Goal: Use online tool/utility: Utilize a website feature to perform a specific function

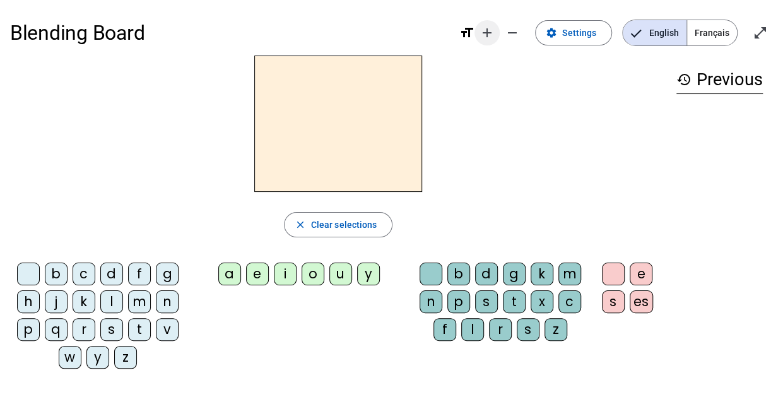
click at [485, 36] on mat-icon "add" at bounding box center [487, 32] width 15 height 15
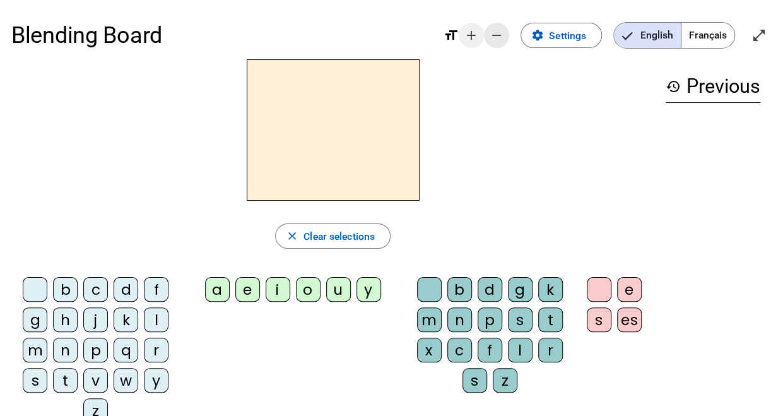
click at [485, 36] on span "Decrease font size" at bounding box center [497, 35] width 30 height 30
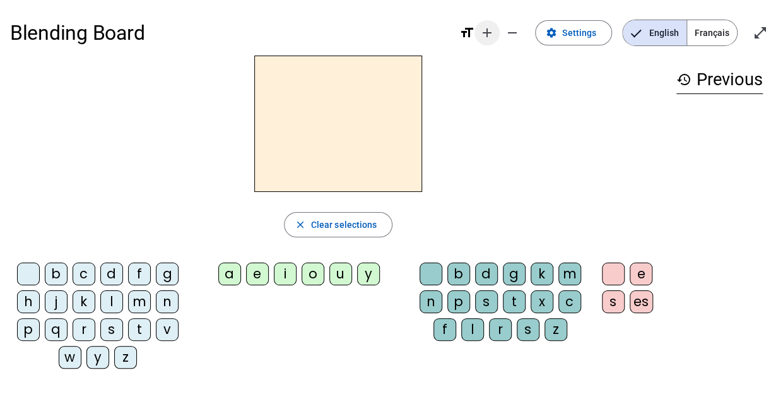
click at [485, 36] on mat-icon "add" at bounding box center [487, 32] width 15 height 15
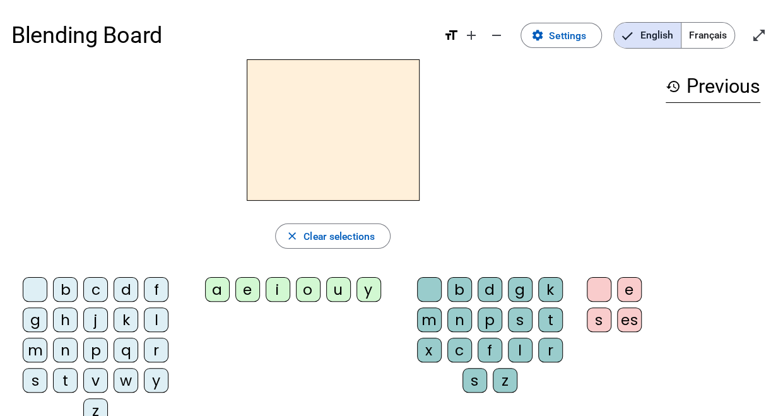
drag, startPoint x: 771, startPoint y: 1, endPoint x: 444, endPoint y: 180, distance: 372.9
click at [444, 179] on div at bounding box center [332, 129] width 643 height 141
click at [227, 290] on div "a" at bounding box center [217, 289] width 25 height 25
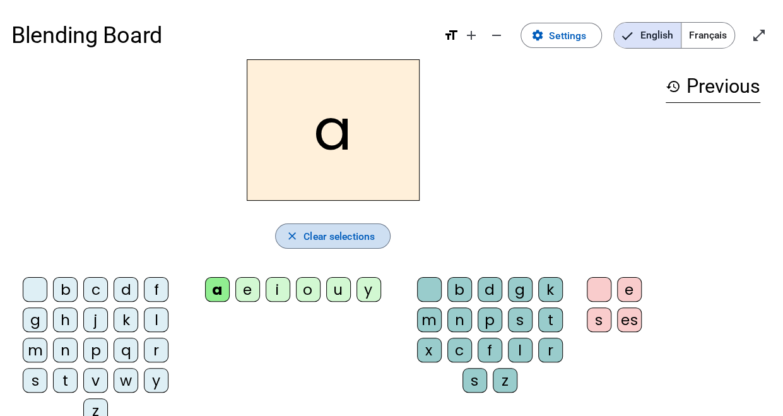
click at [352, 235] on span "Clear selections" at bounding box center [339, 236] width 71 height 17
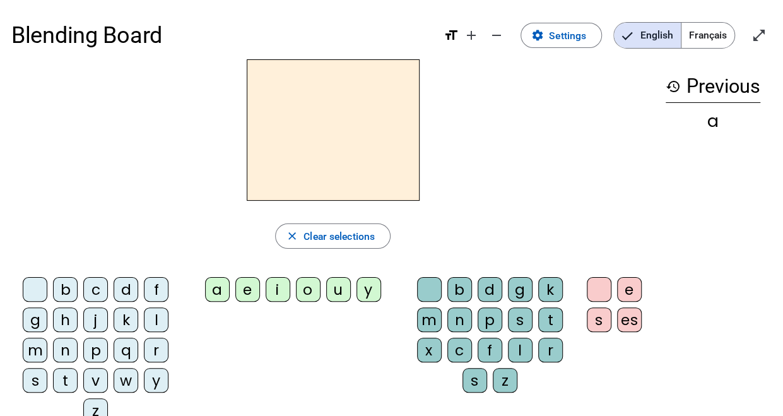
click at [76, 293] on div "b" at bounding box center [65, 289] width 25 height 25
click at [225, 287] on div "a" at bounding box center [217, 289] width 25 height 25
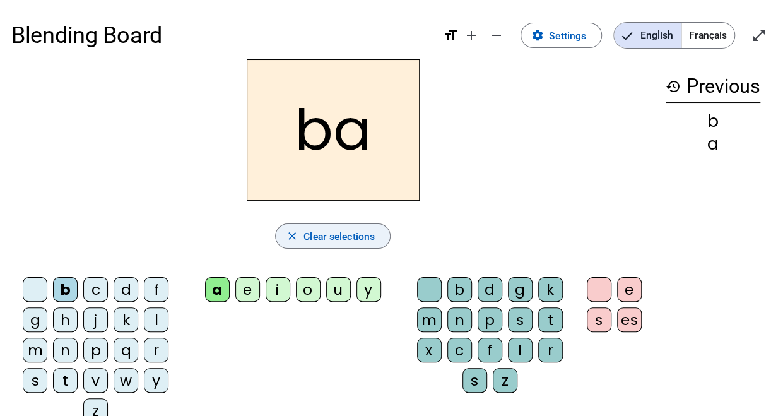
click at [311, 243] on span "Clear selections" at bounding box center [339, 236] width 71 height 17
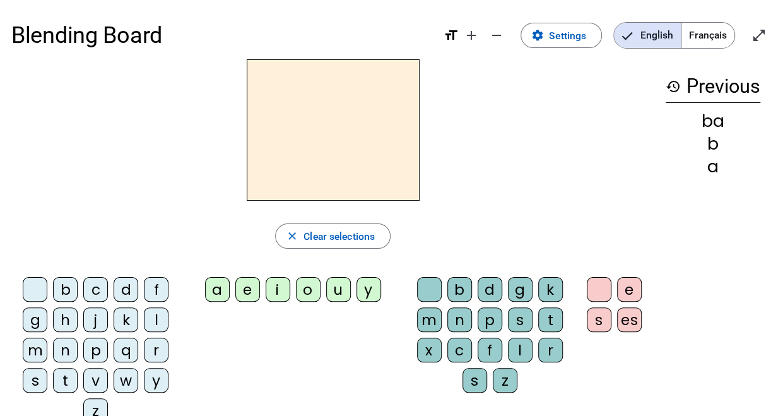
click at [128, 295] on div "d" at bounding box center [126, 289] width 25 height 25
click at [212, 290] on div "a" at bounding box center [217, 289] width 25 height 25
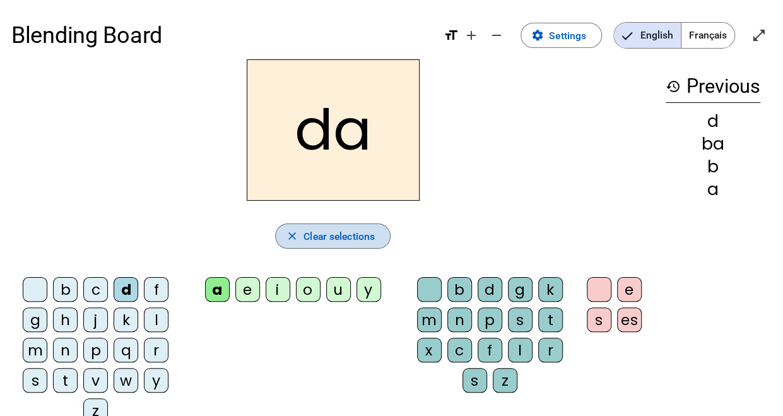
click at [341, 235] on span "Clear selections" at bounding box center [339, 236] width 71 height 17
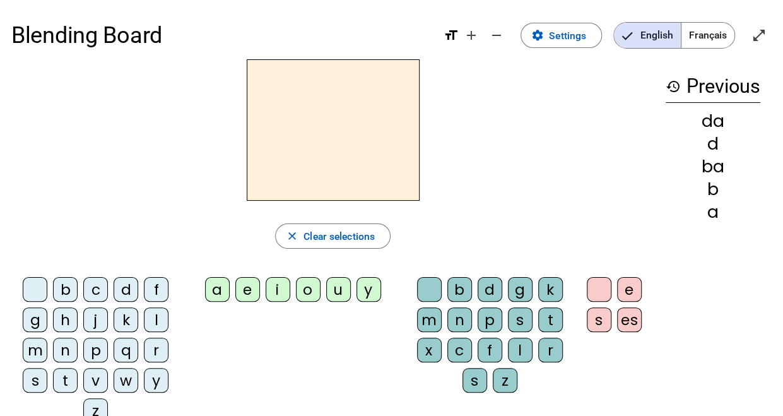
click at [37, 357] on div "m" at bounding box center [35, 350] width 25 height 25
click at [208, 285] on div "a" at bounding box center [217, 289] width 25 height 25
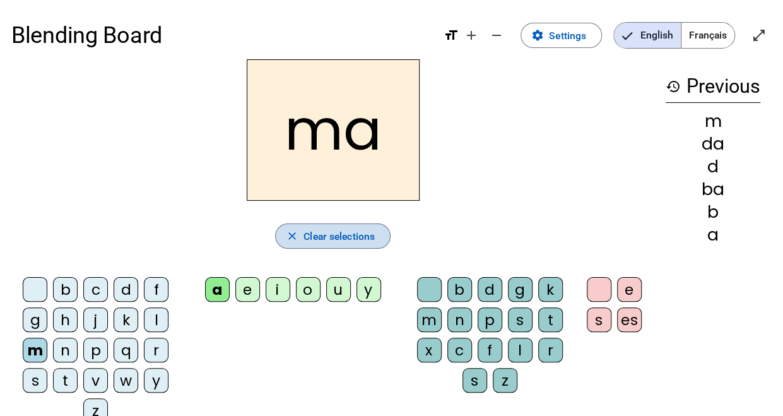
click at [345, 232] on span "Clear selections" at bounding box center [339, 236] width 71 height 17
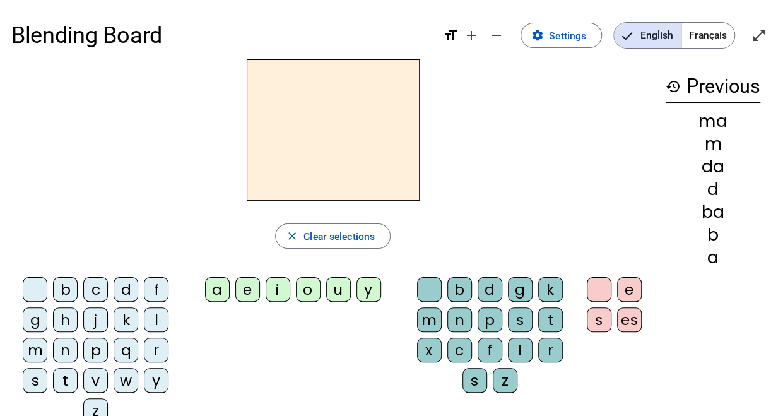
click at [75, 379] on div "t" at bounding box center [65, 380] width 25 height 25
click at [211, 296] on div "a" at bounding box center [217, 289] width 25 height 25
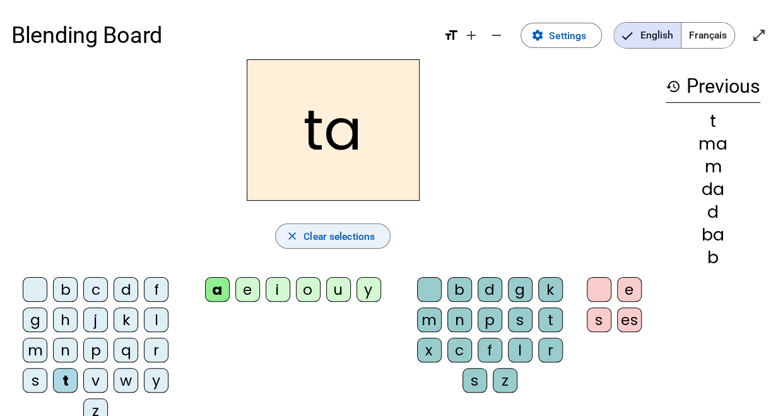
click at [316, 239] on span "Clear selections" at bounding box center [339, 236] width 71 height 17
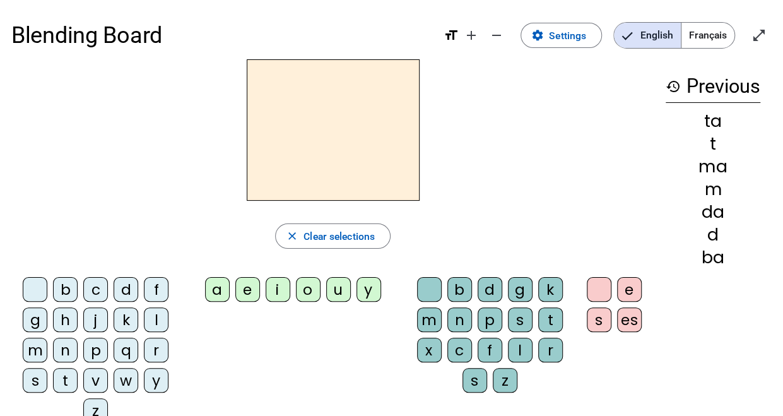
drag, startPoint x: 59, startPoint y: 383, endPoint x: 85, endPoint y: 359, distance: 34.9
click at [59, 383] on div "t" at bounding box center [65, 380] width 25 height 25
click at [252, 295] on div "e" at bounding box center [247, 289] width 25 height 25
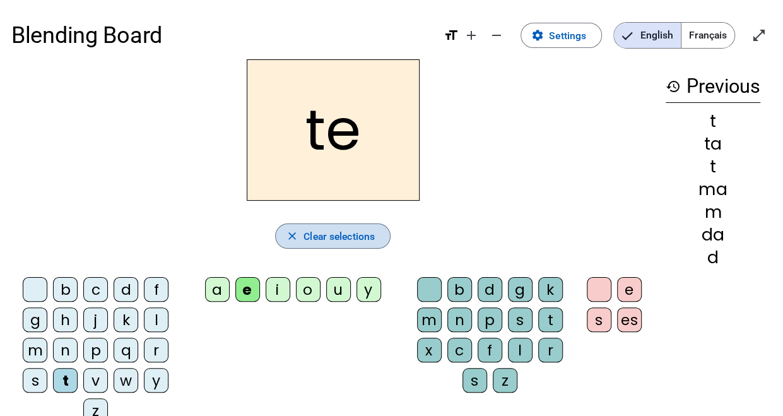
click at [333, 230] on span "Clear selections" at bounding box center [339, 236] width 71 height 17
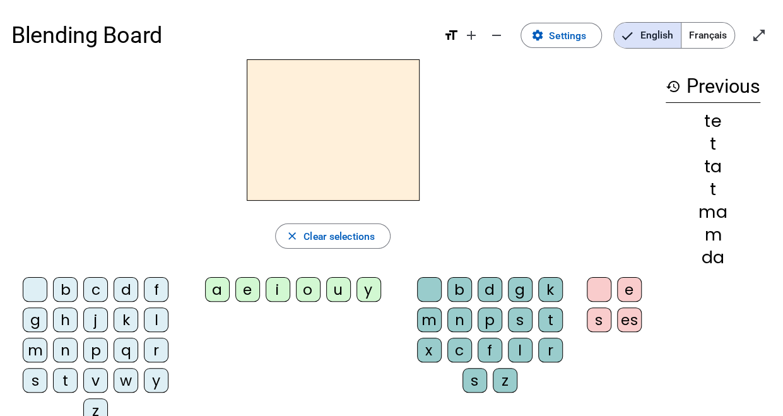
click at [71, 380] on div "t" at bounding box center [65, 380] width 25 height 25
click at [284, 290] on div "i" at bounding box center [278, 289] width 25 height 25
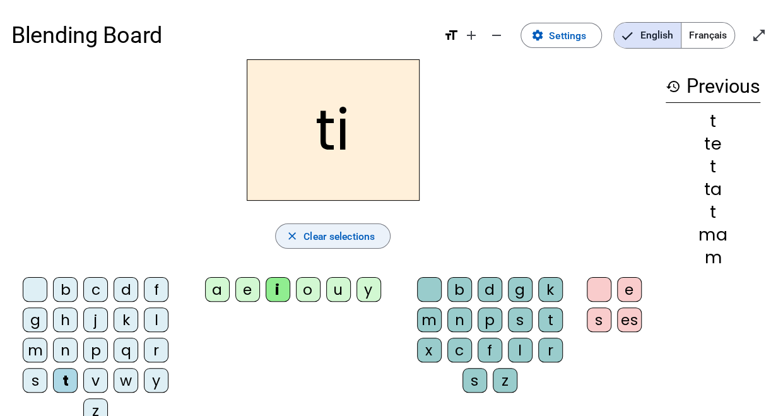
click at [346, 235] on span "Clear selections" at bounding box center [339, 236] width 71 height 17
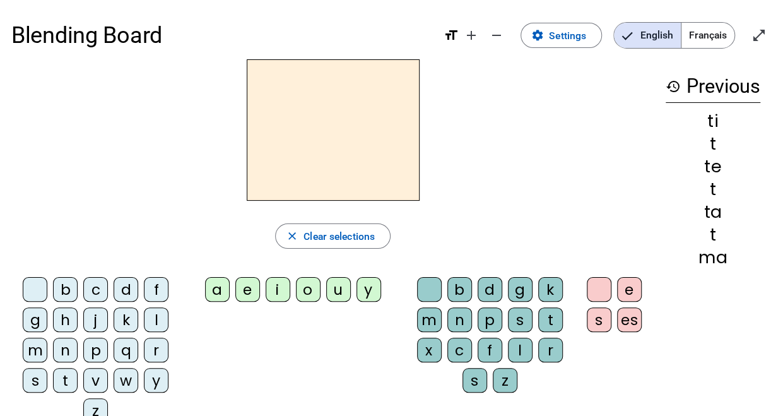
click at [66, 372] on div "t" at bounding box center [65, 380] width 25 height 25
click at [304, 285] on div "o" at bounding box center [308, 289] width 25 height 25
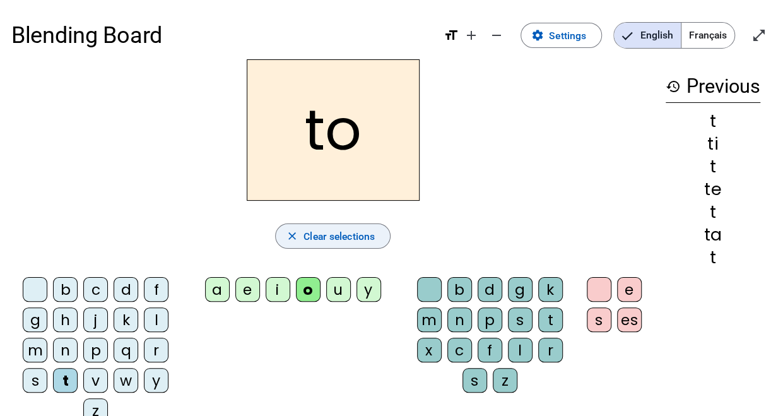
click at [294, 237] on mat-icon "close" at bounding box center [292, 236] width 13 height 13
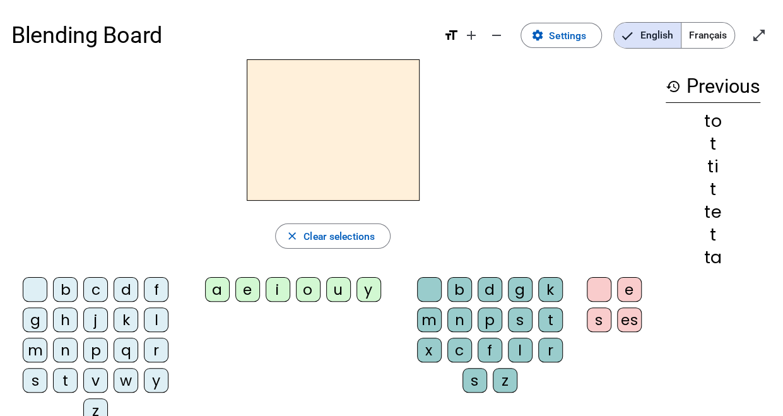
click at [59, 387] on div "t" at bounding box center [65, 380] width 25 height 25
click at [333, 295] on div "u" at bounding box center [338, 289] width 25 height 25
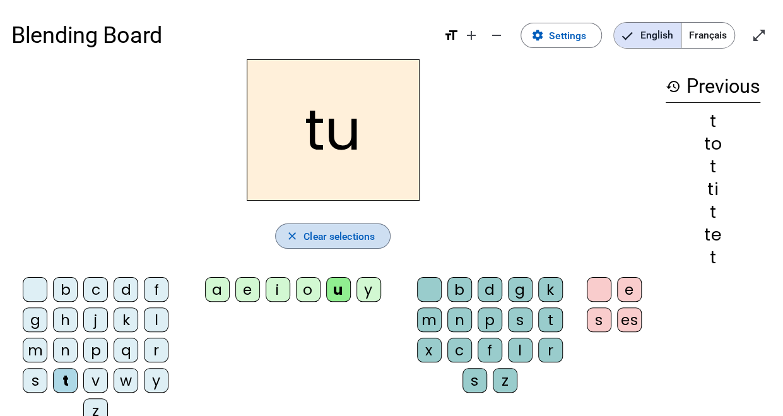
click at [357, 230] on span "Clear selections" at bounding box center [339, 236] width 71 height 17
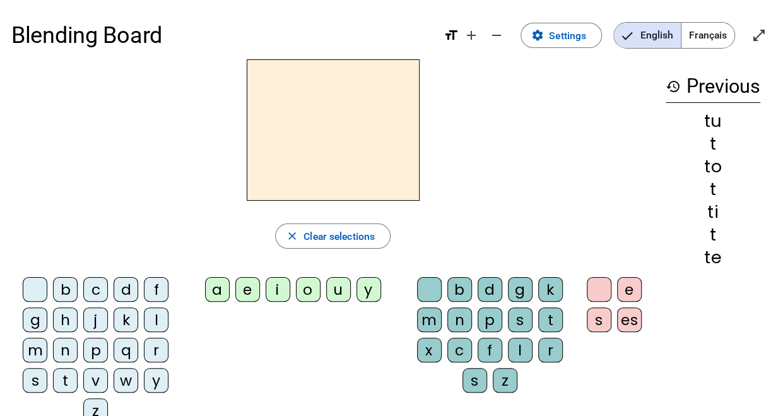
click at [130, 324] on div "k" at bounding box center [126, 319] width 25 height 25
click at [227, 283] on div "a" at bounding box center [217, 289] width 25 height 25
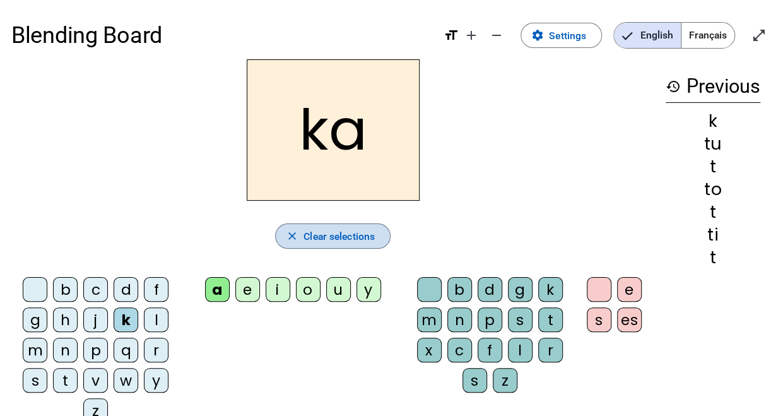
click at [306, 244] on span "button" at bounding box center [333, 236] width 114 height 30
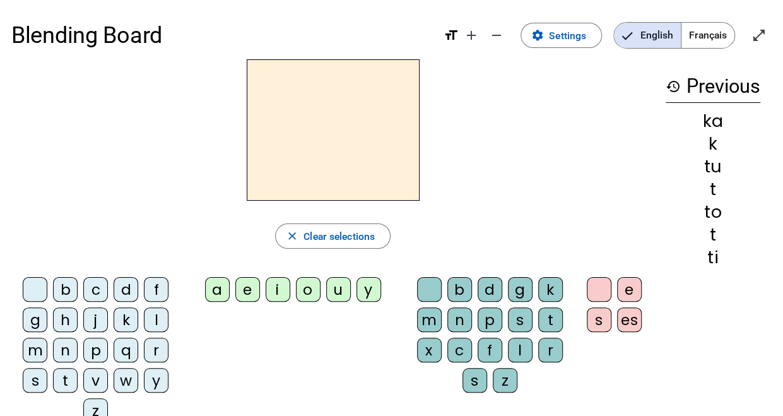
click at [118, 323] on div "k" at bounding box center [126, 319] width 25 height 25
click at [237, 289] on div "e" at bounding box center [247, 289] width 25 height 25
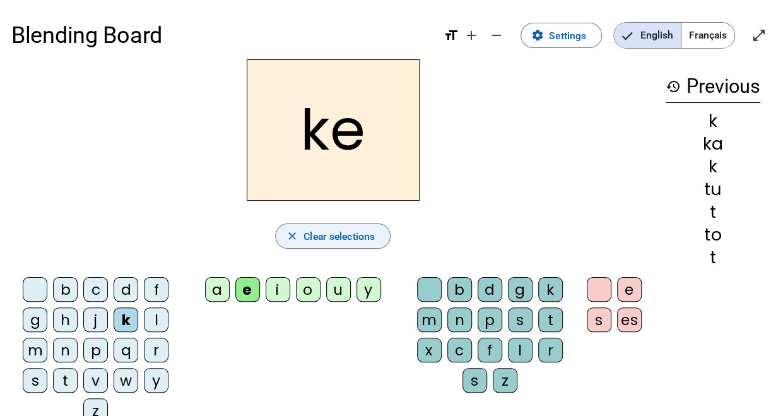
click at [335, 238] on span "Clear selections" at bounding box center [339, 236] width 71 height 17
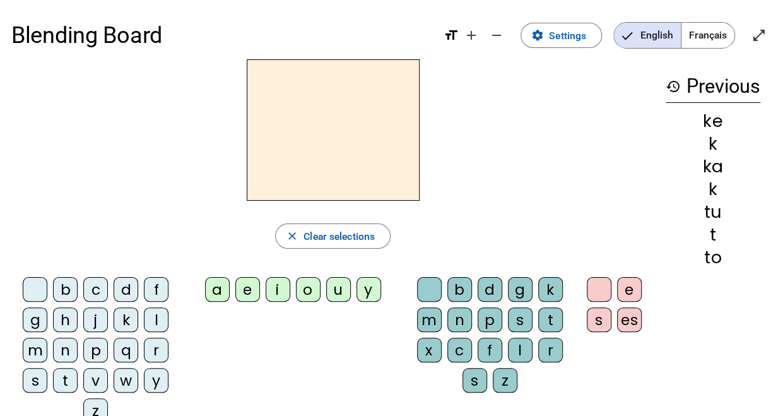
drag, startPoint x: 119, startPoint y: 321, endPoint x: 227, endPoint y: 304, distance: 110.0
click at [119, 321] on div "k" at bounding box center [126, 319] width 25 height 25
click at [273, 292] on div "i" at bounding box center [278, 289] width 25 height 25
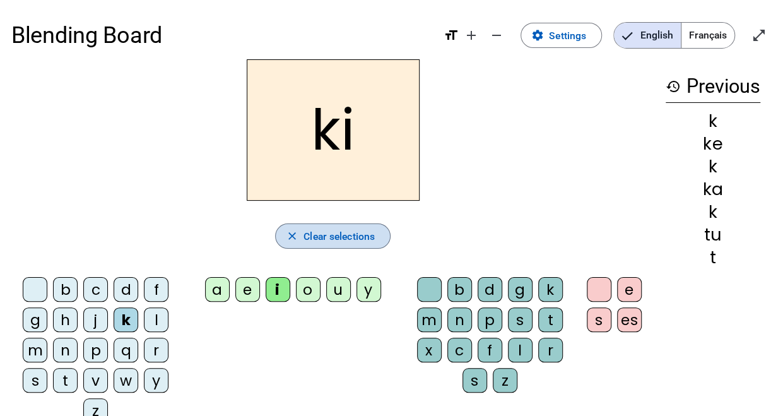
click at [366, 233] on span "Clear selections" at bounding box center [339, 236] width 71 height 17
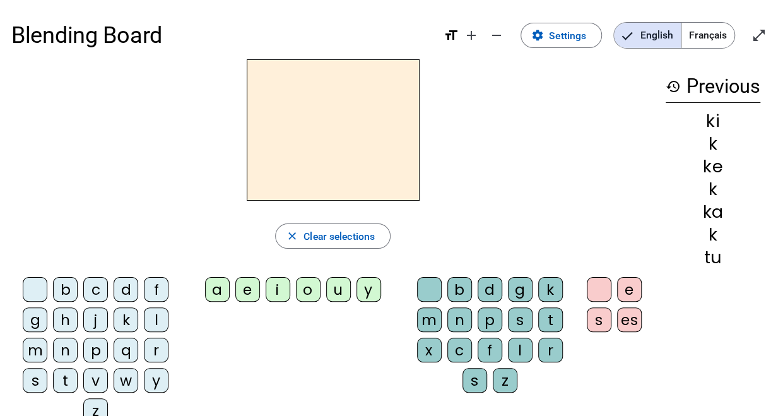
drag, startPoint x: 121, startPoint y: 324, endPoint x: 175, endPoint y: 308, distance: 56.1
click at [122, 324] on div "k" at bounding box center [126, 319] width 25 height 25
click at [313, 288] on div "o" at bounding box center [308, 289] width 25 height 25
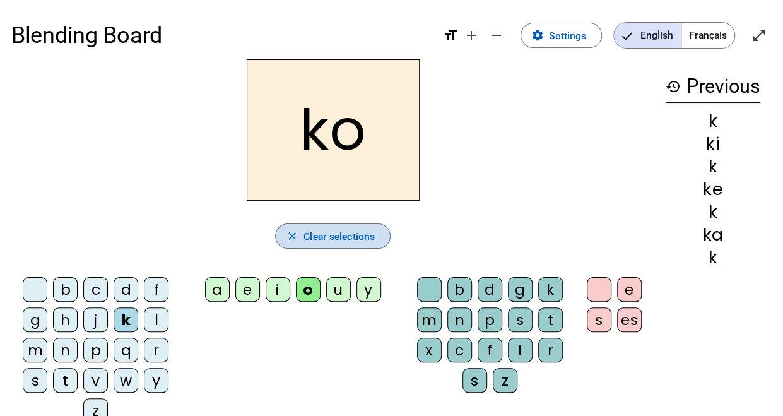
click at [354, 240] on span "Clear selections" at bounding box center [339, 236] width 71 height 17
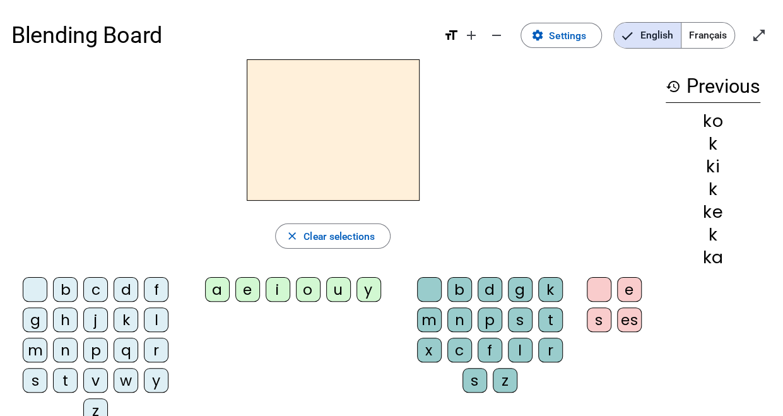
click at [128, 316] on div "k" at bounding box center [126, 319] width 25 height 25
click at [341, 292] on div "u" at bounding box center [338, 289] width 25 height 25
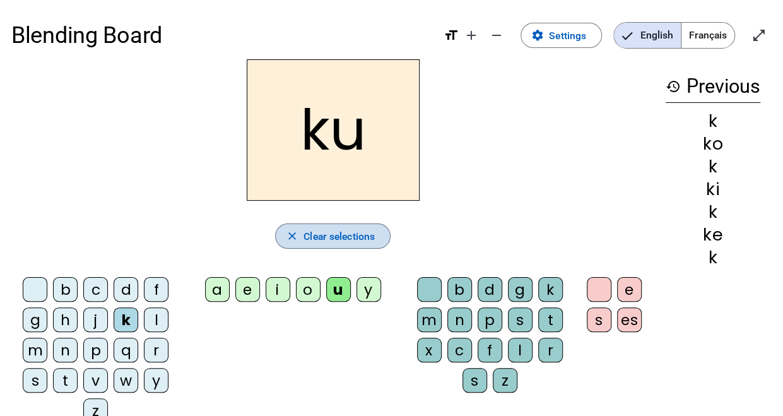
click at [329, 234] on span "Clear selections" at bounding box center [339, 236] width 71 height 17
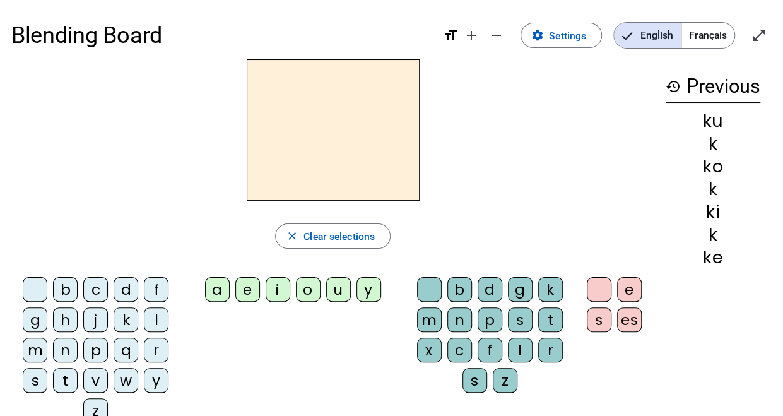
click at [160, 348] on div "r" at bounding box center [156, 350] width 25 height 25
click at [275, 288] on div "i" at bounding box center [278, 289] width 25 height 25
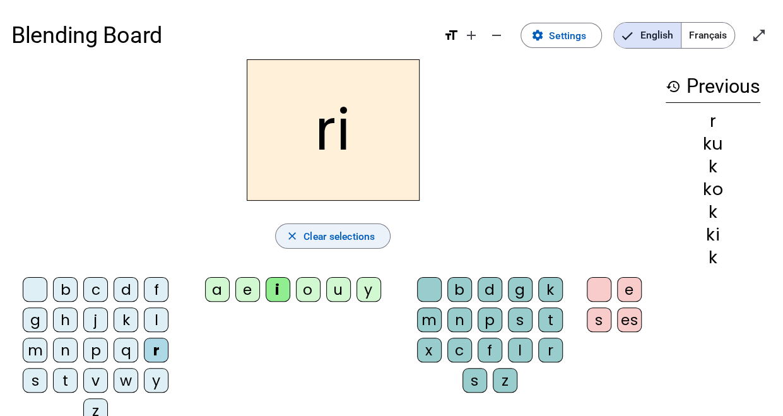
click at [328, 235] on span "Clear selections" at bounding box center [339, 236] width 71 height 17
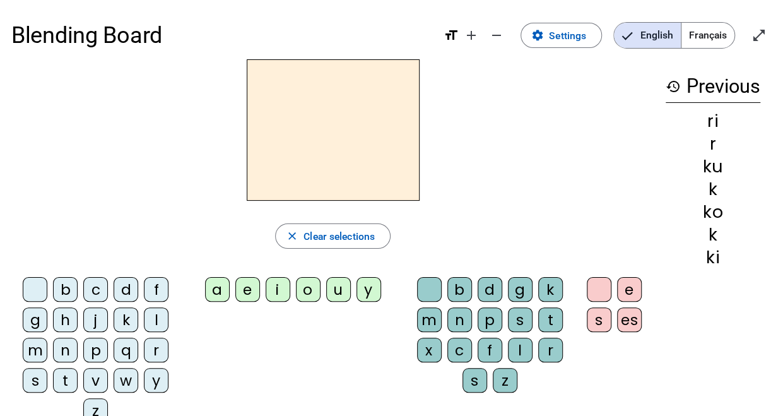
click at [153, 290] on div "f" at bounding box center [156, 289] width 25 height 25
click at [278, 293] on div "i" at bounding box center [278, 289] width 25 height 25
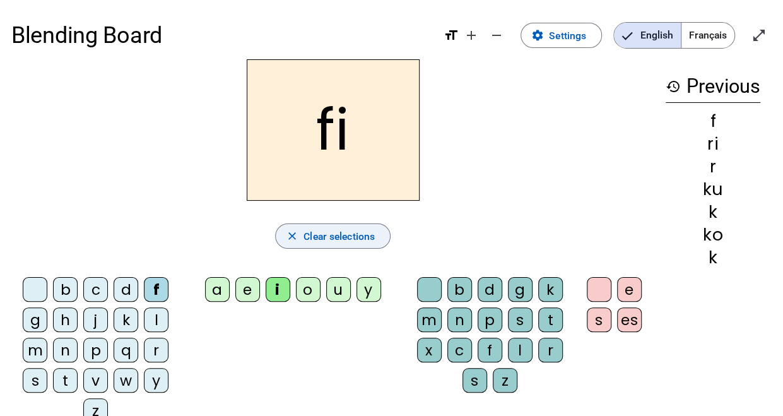
click at [364, 237] on span "Clear selections" at bounding box center [339, 236] width 71 height 17
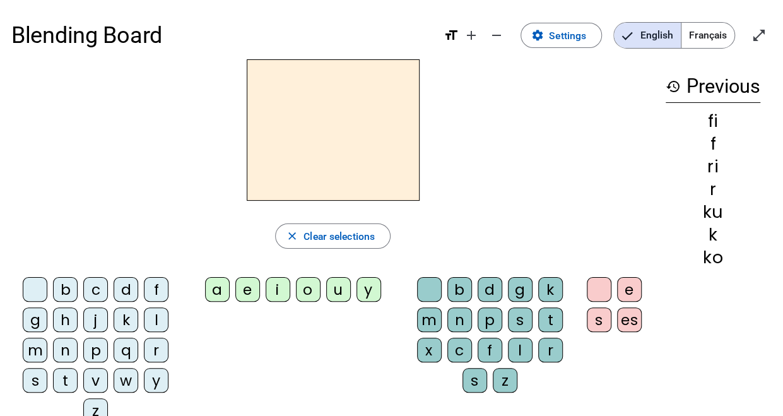
click at [59, 347] on div "n" at bounding box center [65, 350] width 25 height 25
click at [278, 290] on div "i" at bounding box center [278, 289] width 25 height 25
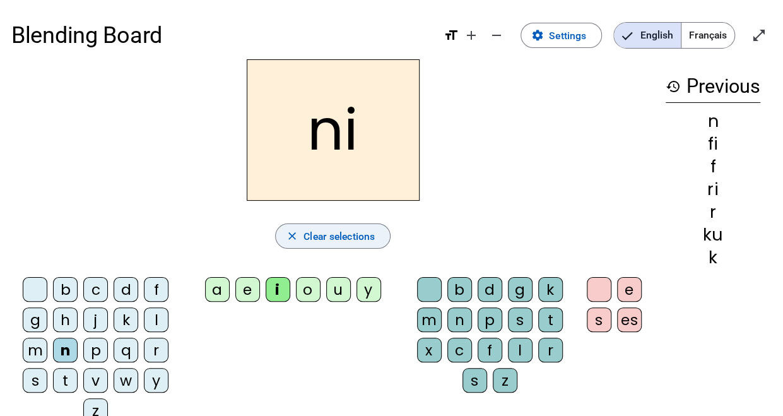
click at [303, 244] on span "button" at bounding box center [333, 236] width 114 height 30
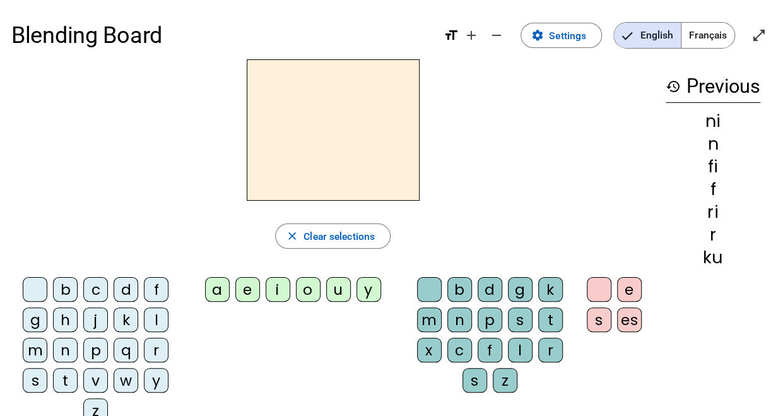
click at [91, 377] on div "v" at bounding box center [95, 380] width 25 height 25
click at [285, 292] on div "i" at bounding box center [278, 289] width 25 height 25
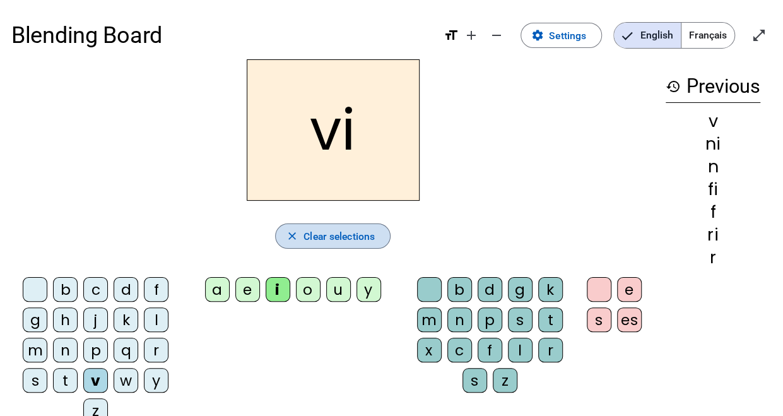
click at [331, 234] on span "Clear selections" at bounding box center [339, 236] width 71 height 17
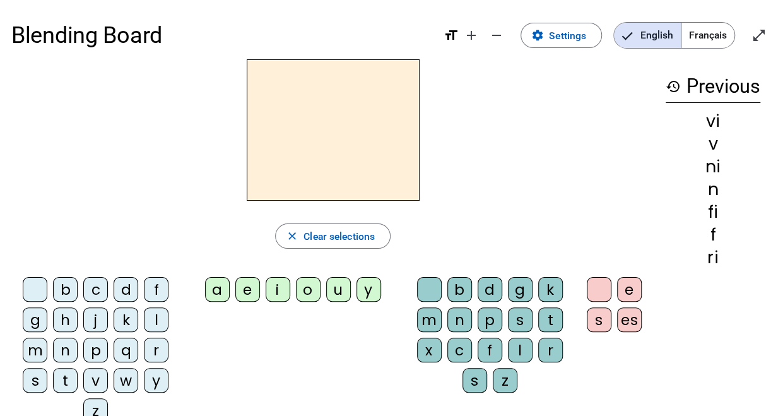
click at [90, 405] on div "z" at bounding box center [95, 410] width 25 height 25
click at [266, 295] on div "i" at bounding box center [278, 289] width 25 height 25
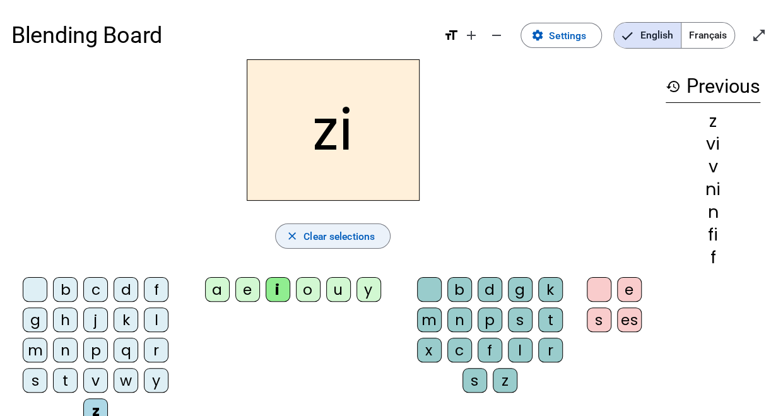
click at [317, 233] on span "Clear selections" at bounding box center [339, 236] width 71 height 17
